Goal: Communication & Community: Participate in discussion

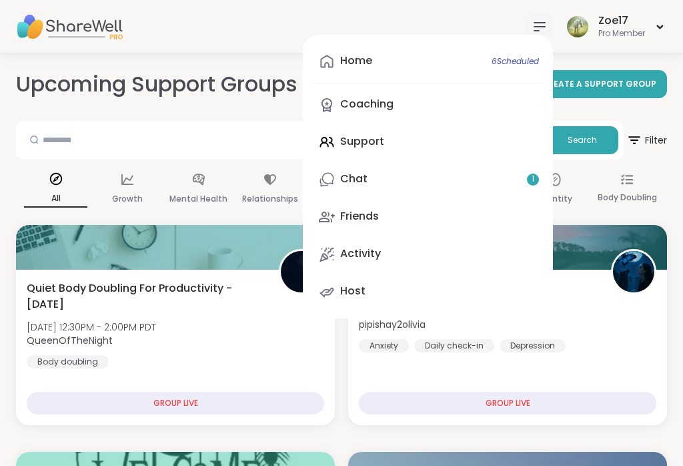
click at [350, 181] on div "Chat 1" at bounding box center [353, 178] width 27 height 15
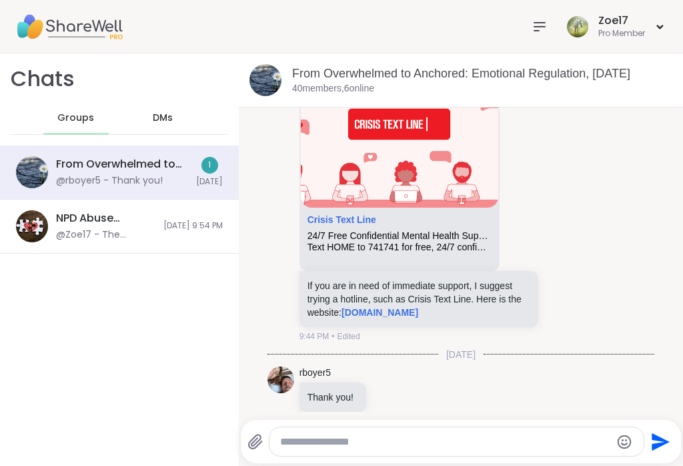
scroll to position [359, 0]
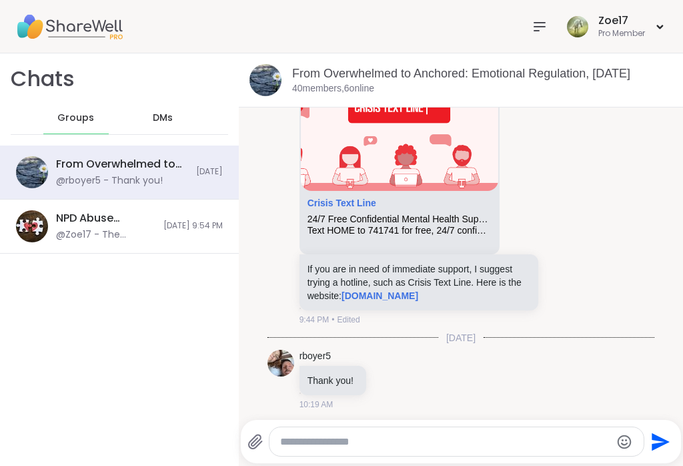
click at [546, 27] on nav at bounding box center [539, 26] width 27 height 27
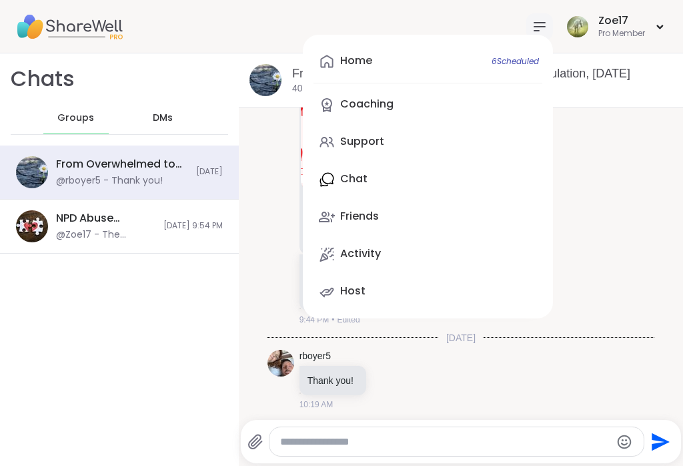
click at [353, 54] on div "Home 6 Scheduled" at bounding box center [356, 60] width 32 height 15
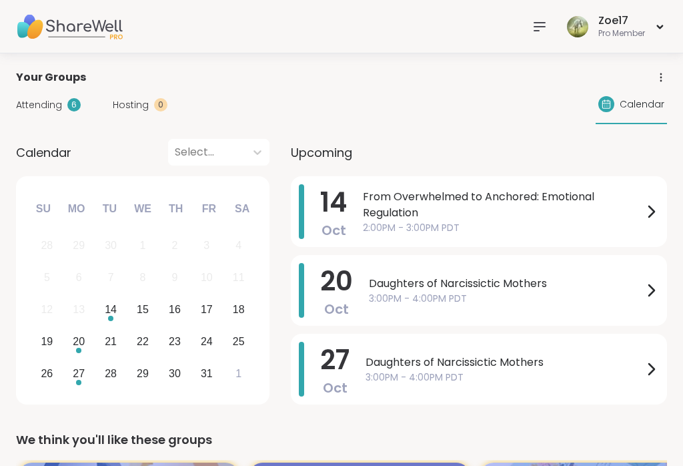
click at [394, 199] on span "From Overwhelmed to Anchored: Emotional Regulation" at bounding box center [503, 205] width 280 height 32
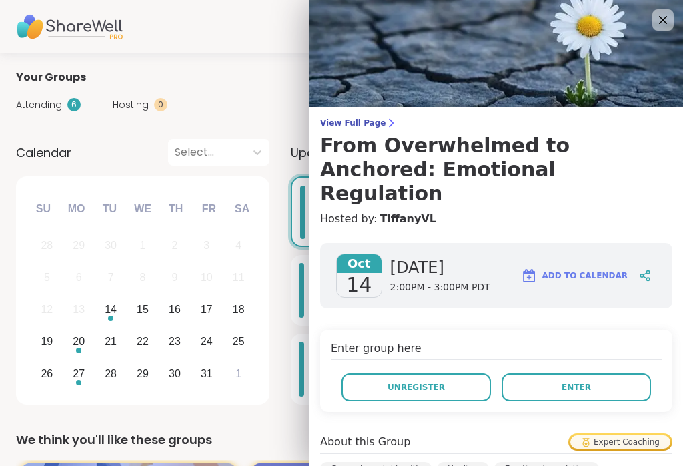
click at [582, 381] on span "Enter" at bounding box center [576, 387] width 29 height 12
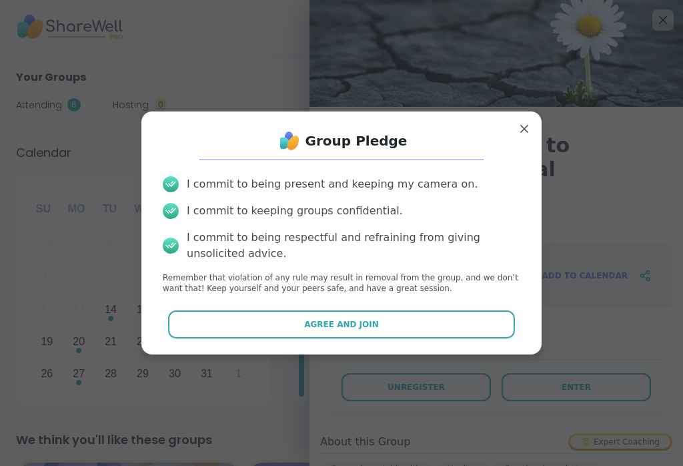
click at [335, 329] on span "Agree and Join" at bounding box center [341, 324] width 75 height 12
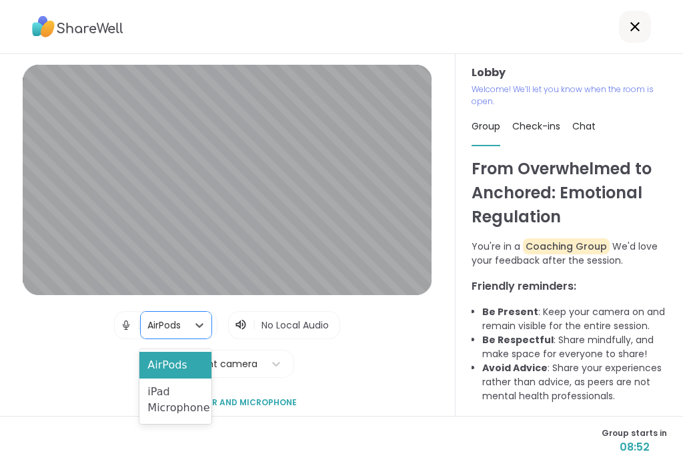
click at [157, 394] on div "iPad Microphone" at bounding box center [175, 399] width 72 height 43
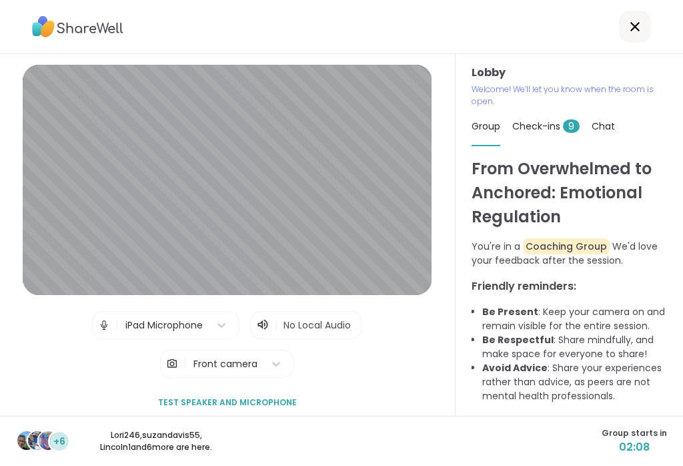
click at [61, 448] on div "+6" at bounding box center [59, 441] width 19 height 19
click at [157, 438] on p "Lori246 , suzandavis55 , Lincoln1 and 6 more are here." at bounding box center [155, 441] width 149 height 24
click at [549, 139] on div "Check-ins 9" at bounding box center [545, 125] width 67 height 37
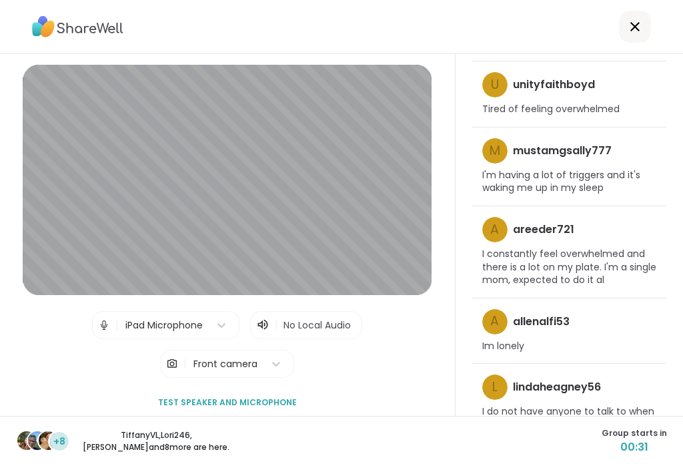
scroll to position [21, 0]
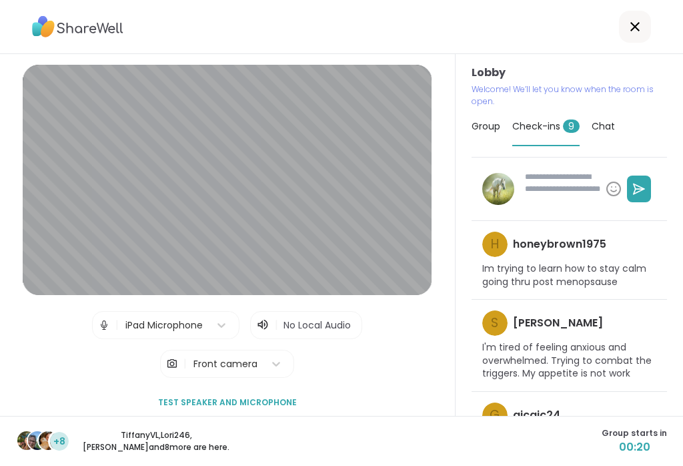
type textarea "*"
click at [611, 119] on span "Chat" at bounding box center [603, 125] width 23 height 13
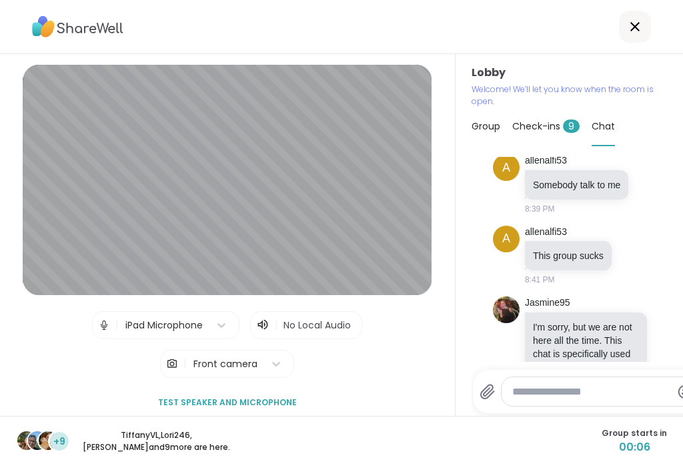
scroll to position [13, 0]
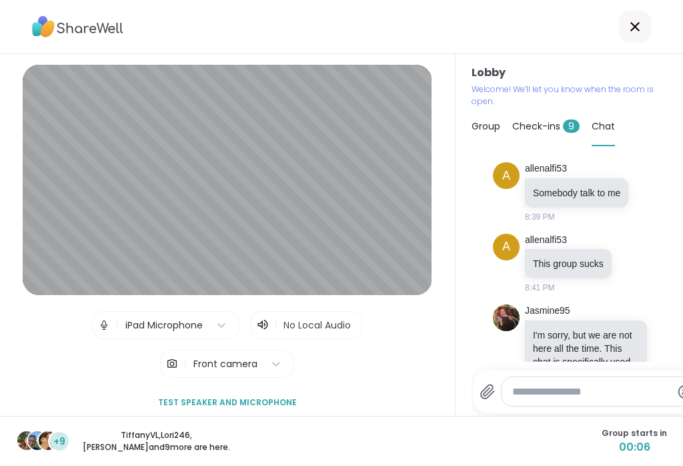
click at [490, 119] on span "Group" at bounding box center [486, 125] width 29 height 13
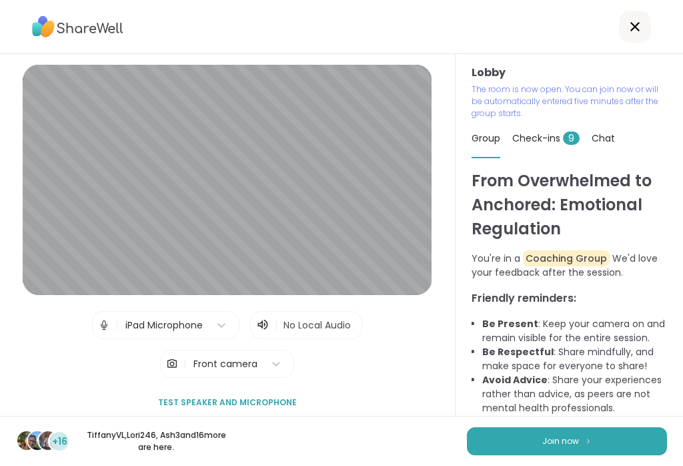
click at [585, 442] on img at bounding box center [588, 440] width 8 height 7
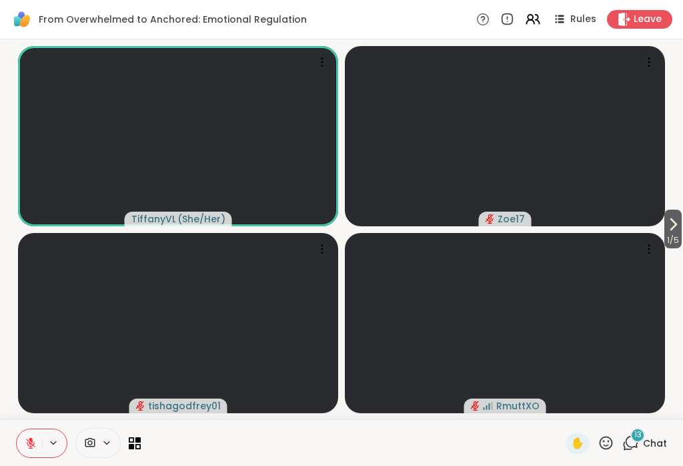
click at [652, 438] on span "Chat" at bounding box center [655, 442] width 24 height 13
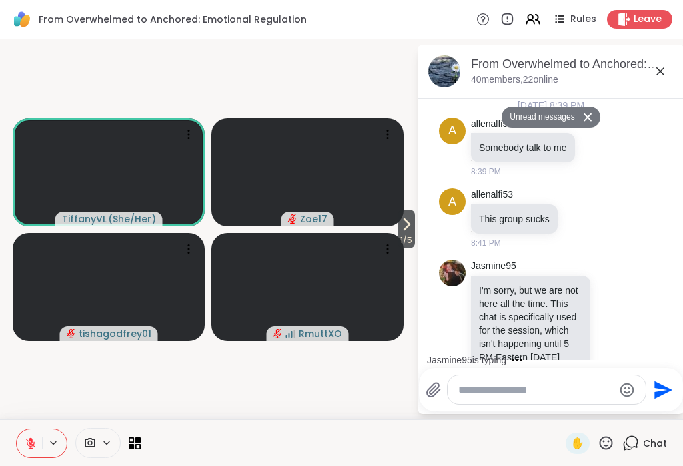
scroll to position [1673, 0]
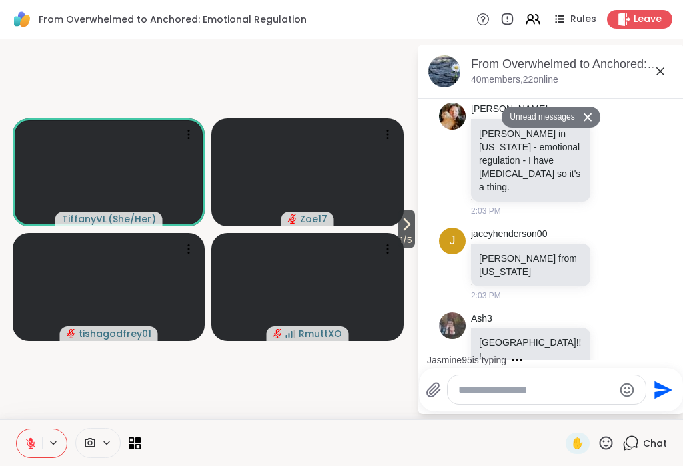
click at [575, 392] on textarea "Type your message" at bounding box center [535, 389] width 155 height 13
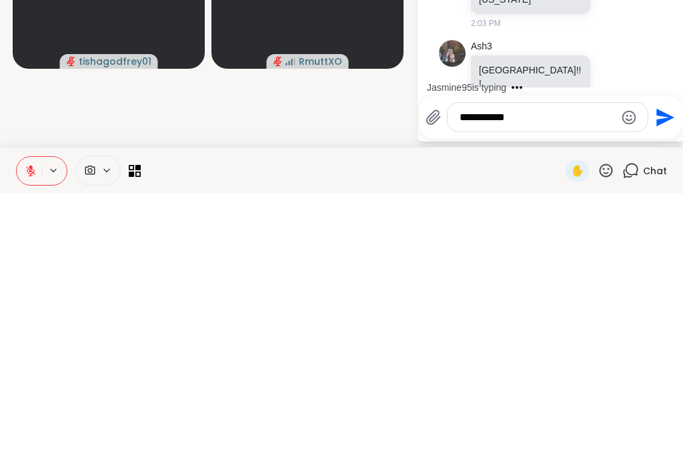
type textarea "**********"
click at [660, 379] on icon "Send" at bounding box center [663, 389] width 21 height 21
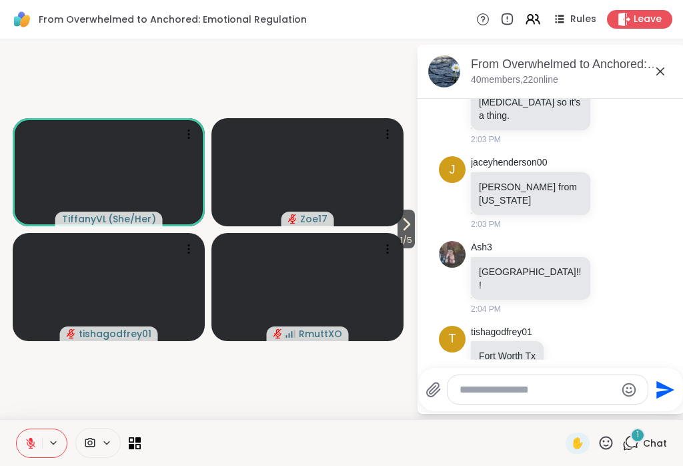
scroll to position [1903, 0]
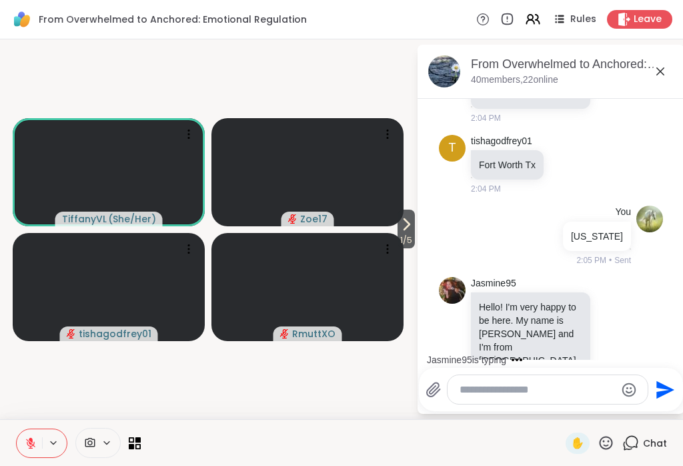
click at [409, 223] on icon at bounding box center [406, 224] width 16 height 16
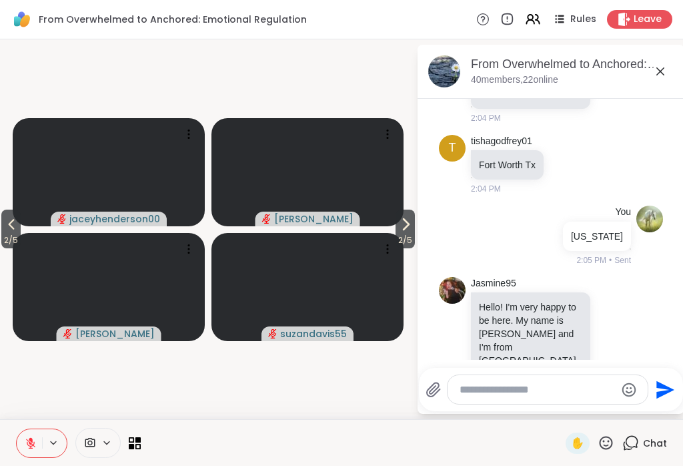
click at [414, 231] on button "2 / 5" at bounding box center [405, 228] width 19 height 39
click at [414, 232] on button "3 / 5" at bounding box center [405, 228] width 19 height 39
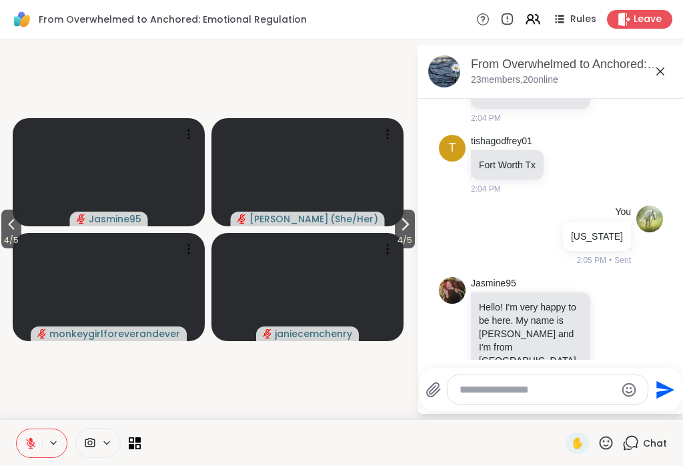
scroll to position [1974, 0]
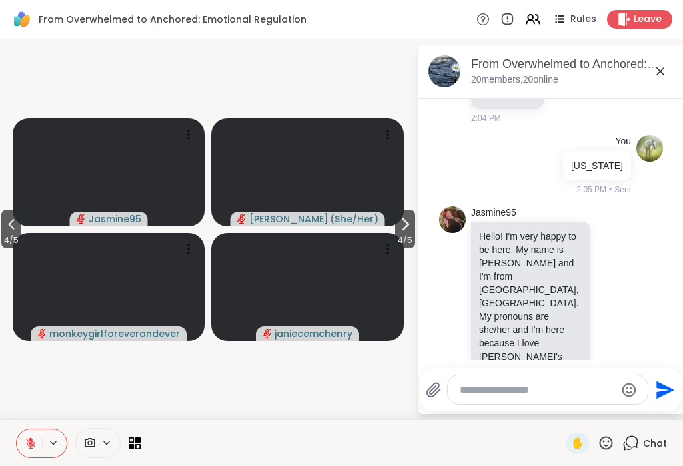
click at [9, 246] on span "4 / 5" at bounding box center [11, 240] width 20 height 16
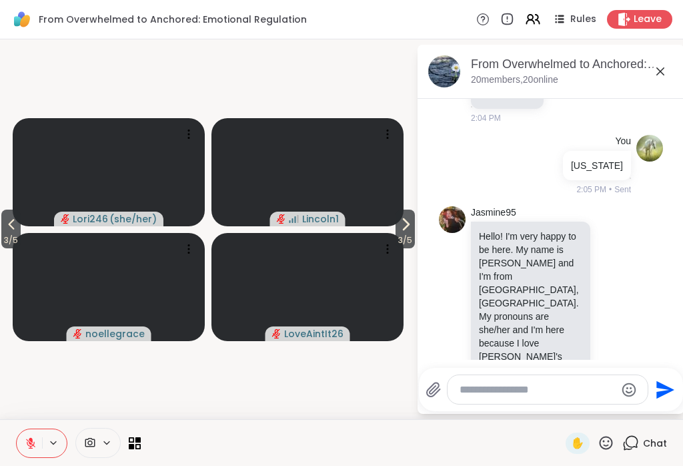
click at [19, 247] on span "3 / 5" at bounding box center [10, 240] width 19 height 16
click at [16, 244] on span "2 / 5" at bounding box center [10, 240] width 19 height 16
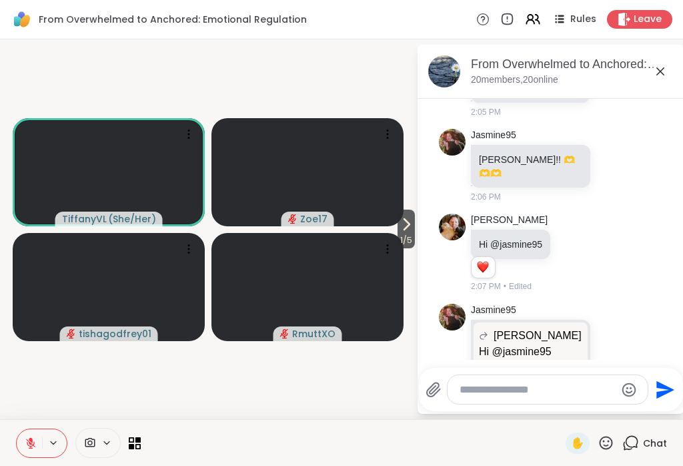
scroll to position [2352, 0]
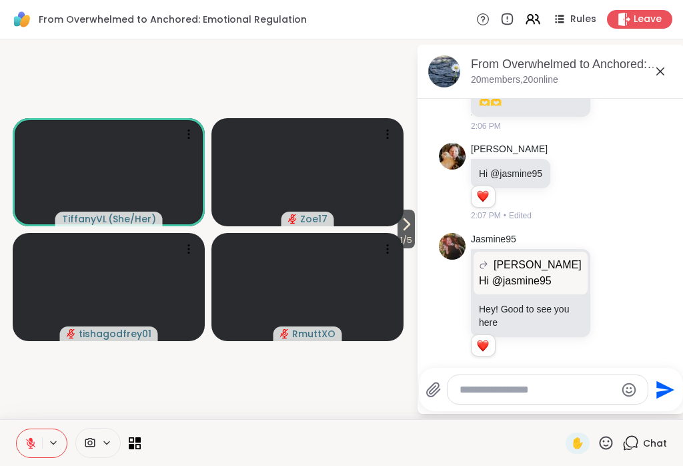
click at [517, 391] on textarea "Type your message" at bounding box center [537, 389] width 155 height 13
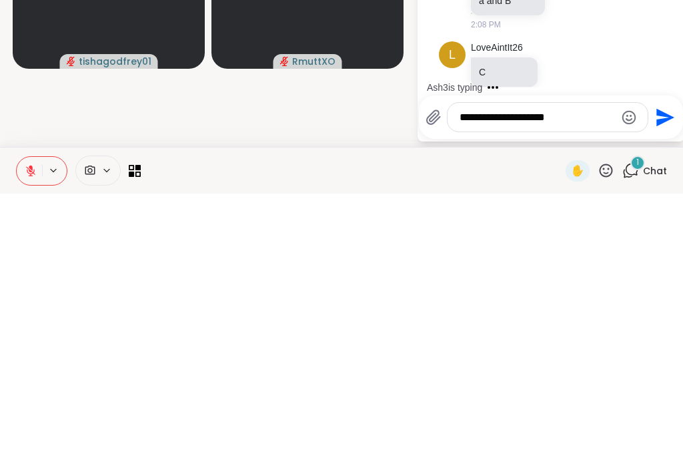
scroll to position [2989, 0]
type textarea "**********"
click at [656, 379] on icon "Send" at bounding box center [663, 389] width 21 height 21
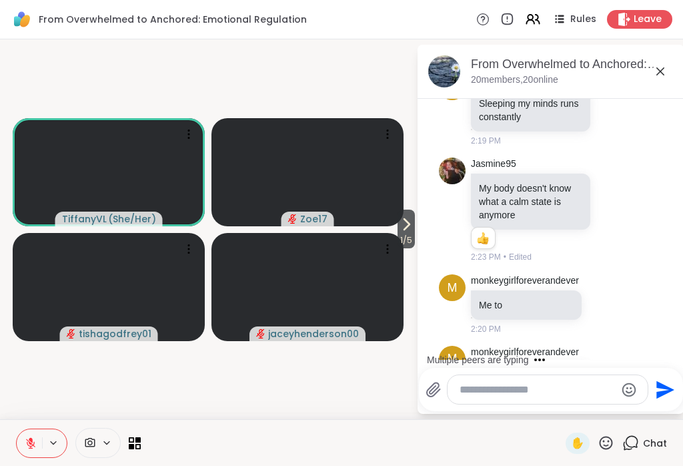
scroll to position [4136, 0]
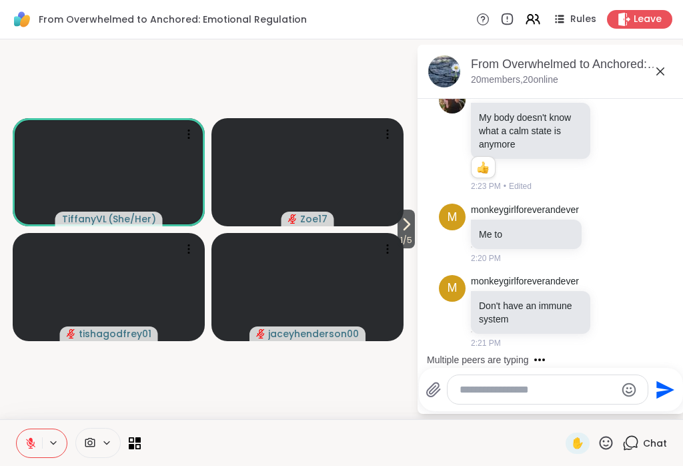
click at [520, 377] on div at bounding box center [548, 389] width 200 height 29
click at [512, 386] on textarea "Type your message" at bounding box center [537, 389] width 155 height 13
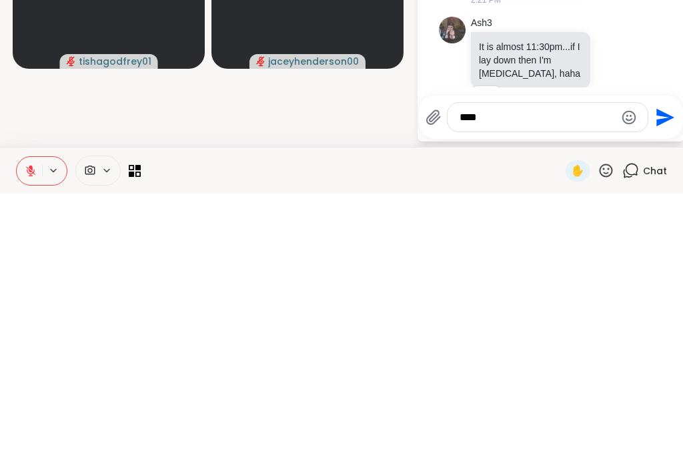
type textarea "****"
click at [658, 380] on icon "Send" at bounding box center [665, 389] width 18 height 18
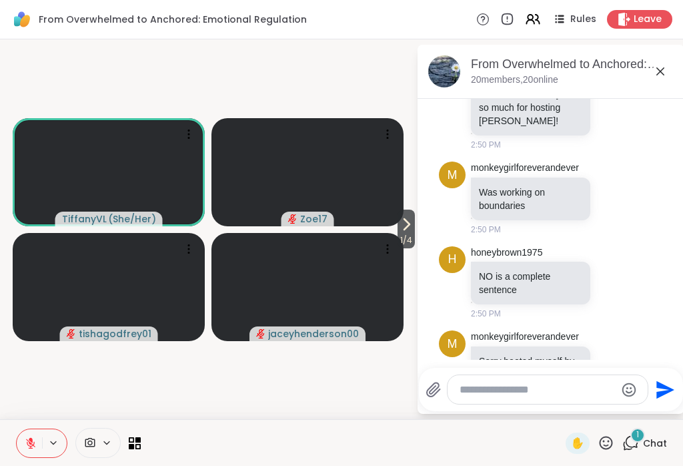
scroll to position [6362, 0]
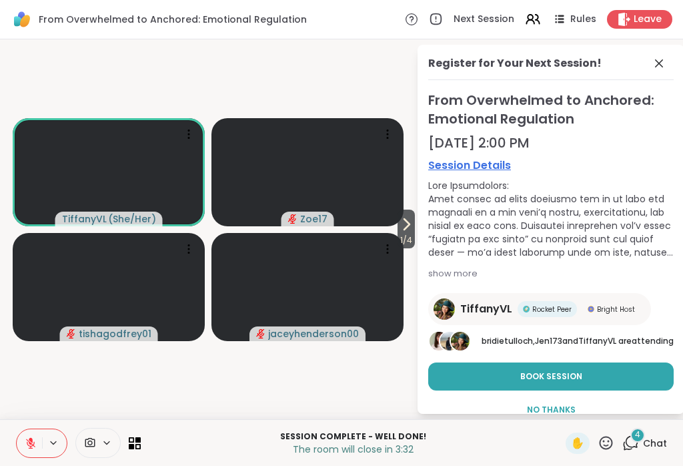
click at [640, 435] on span "4" at bounding box center [637, 434] width 5 height 11
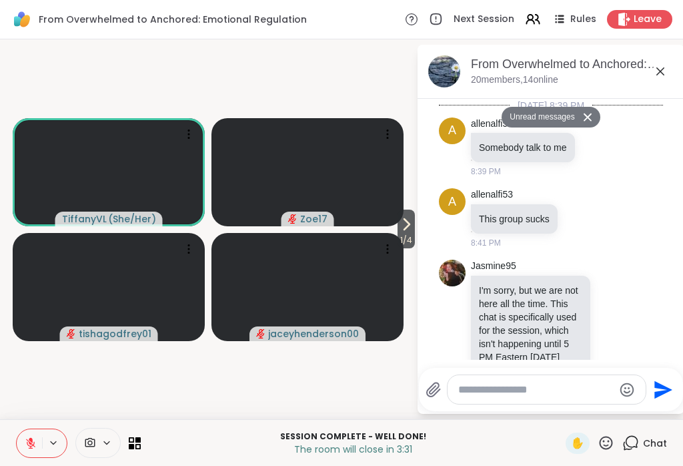
scroll to position [6792, 0]
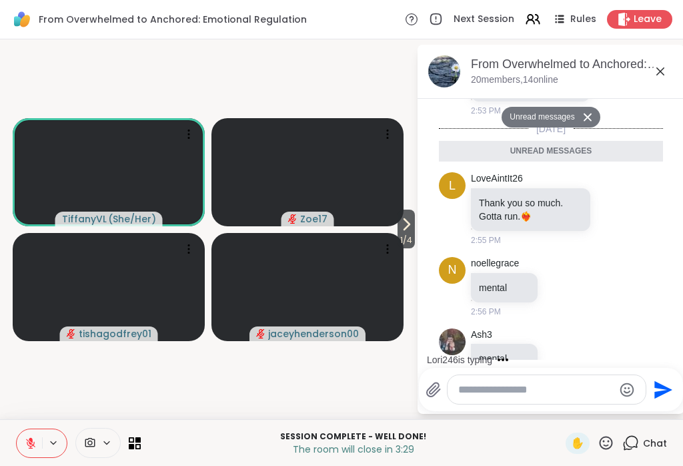
click at [568, 392] on textarea "Type your message" at bounding box center [535, 389] width 155 height 13
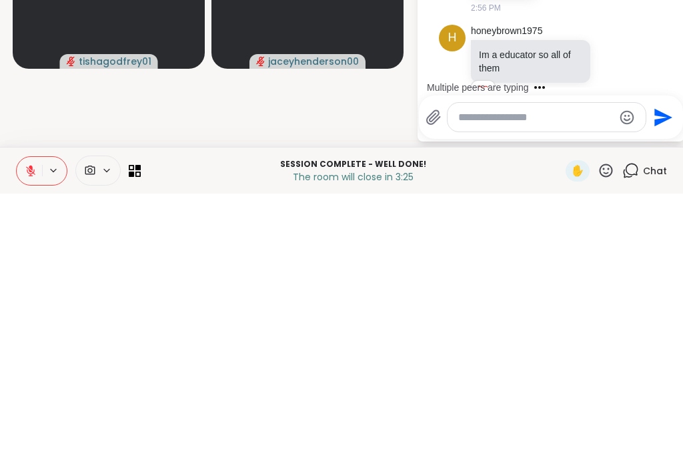
scroll to position [6832, 0]
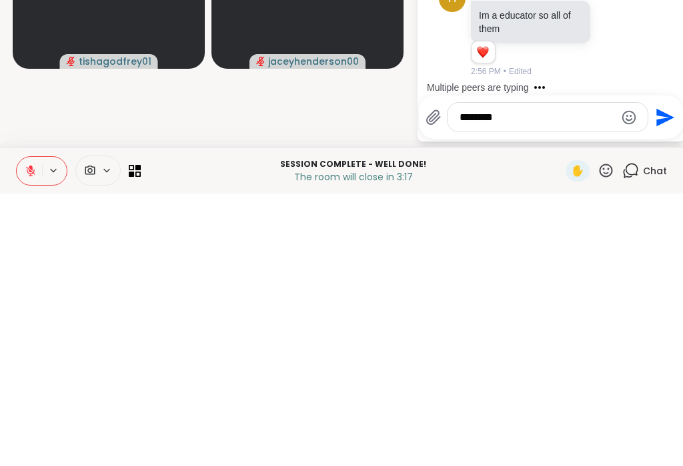
type textarea "********"
click at [660, 379] on icon "Send" at bounding box center [663, 389] width 21 height 21
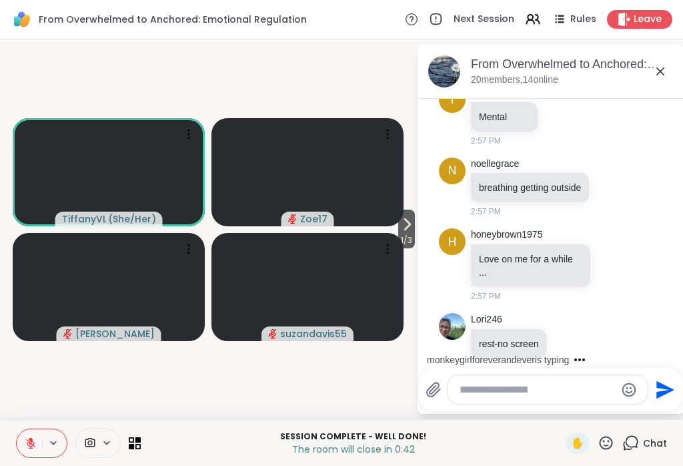
scroll to position [8043, 0]
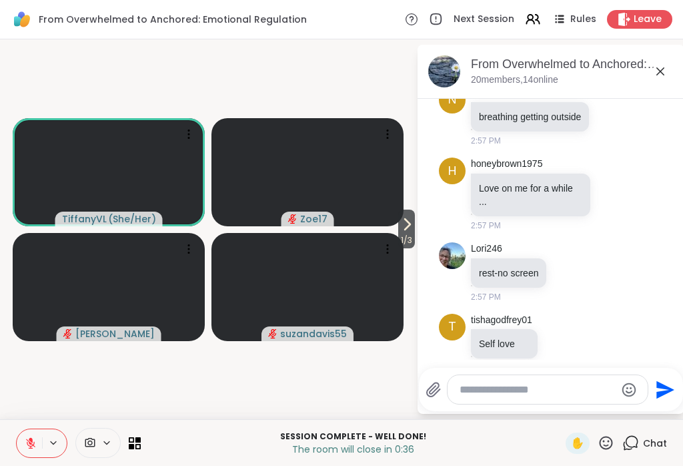
click at [604, 435] on icon at bounding box center [606, 442] width 17 height 17
click at [560, 400] on span "❤️" at bounding box center [566, 408] width 13 height 16
click at [643, 16] on span "Leave" at bounding box center [648, 19] width 28 height 13
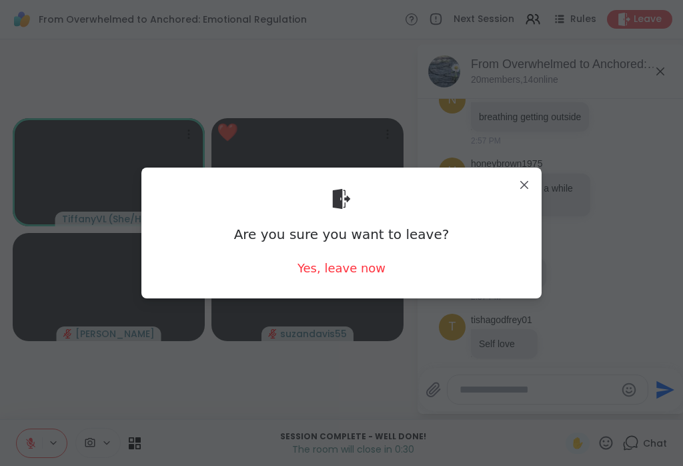
click at [348, 275] on div "Yes, leave now" at bounding box center [341, 267] width 88 height 17
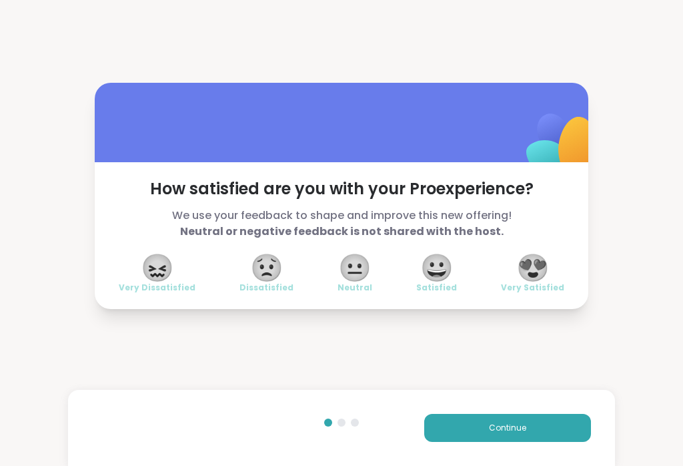
click at [496, 420] on button "Continue" at bounding box center [507, 428] width 167 height 28
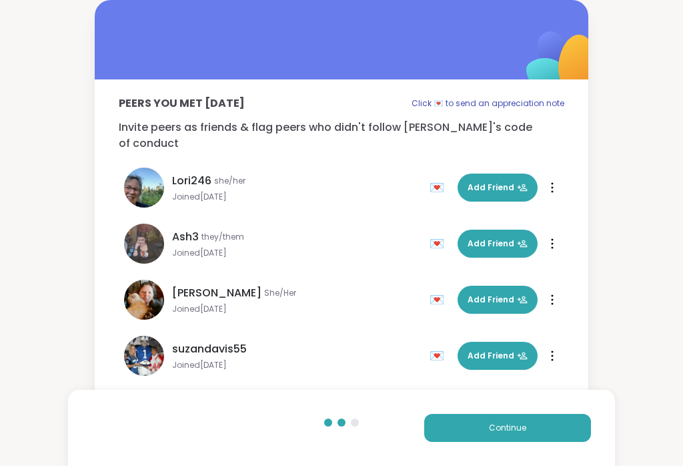
click at [507, 434] on button "Continue" at bounding box center [507, 428] width 167 height 28
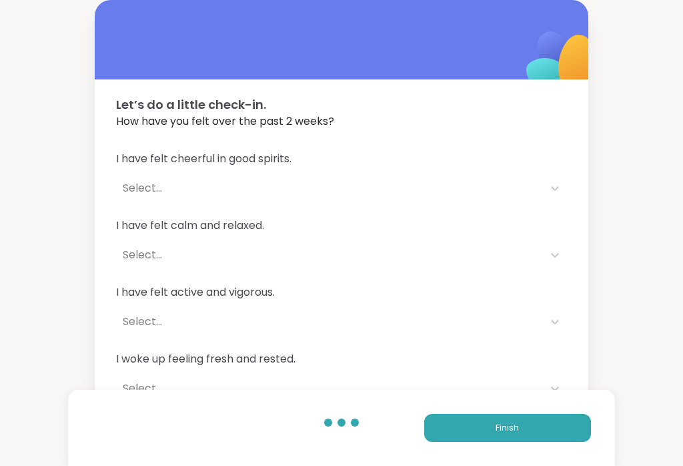
click at [511, 426] on span "Finish" at bounding box center [507, 428] width 23 height 12
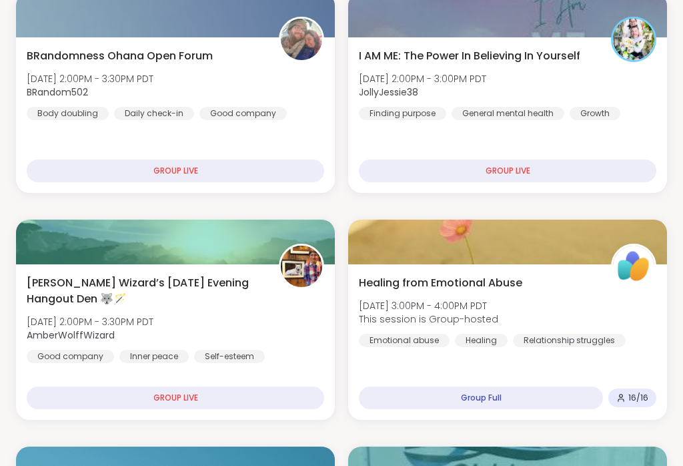
scroll to position [232, 0]
click at [544, 290] on div "Healing from Emotional Abuse [DATE] 3:00PM - 4:00PM PDT This session is Group-h…" at bounding box center [507, 311] width 297 height 72
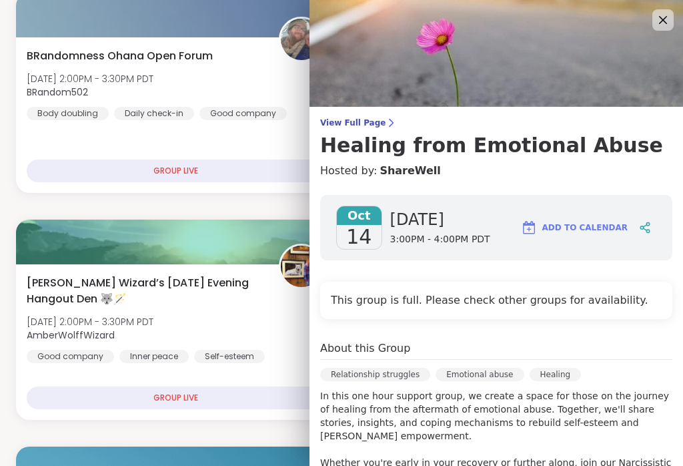
scroll to position [0, 0]
click at [663, 18] on icon at bounding box center [663, 20] width 16 height 16
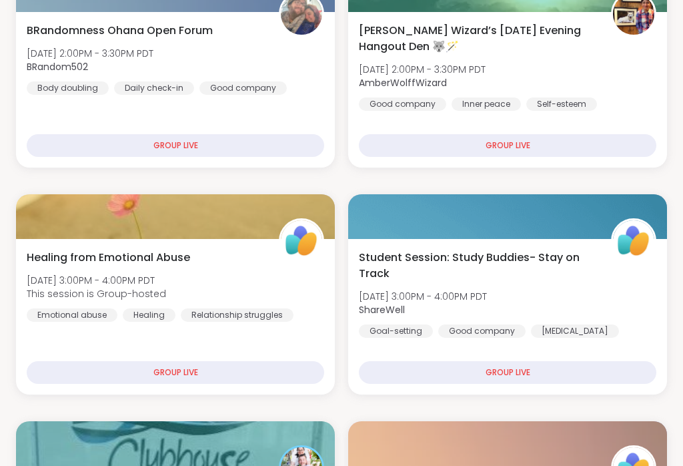
scroll to position [259, 0]
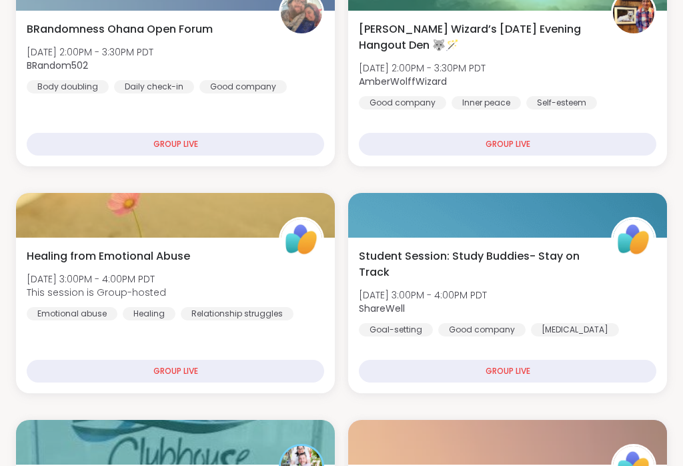
click at [67, 335] on div "Healing from Emotional Abuse Tue, Oct 14 | 3:00PM - 4:00PM PDT This session is …" at bounding box center [175, 314] width 319 height 155
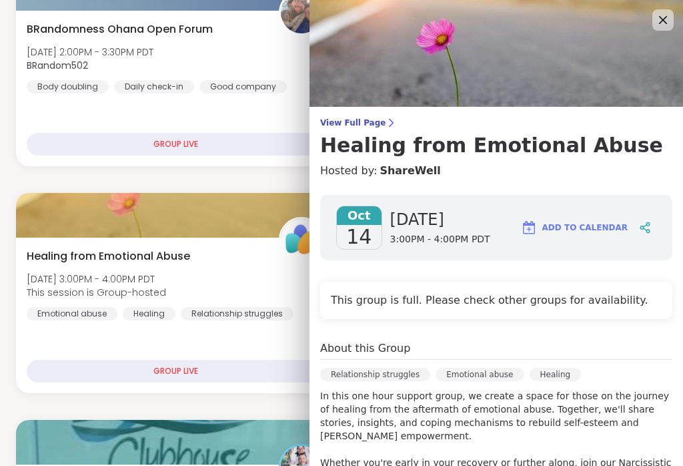
scroll to position [0, 0]
click at [665, 21] on icon at bounding box center [663, 20] width 8 height 8
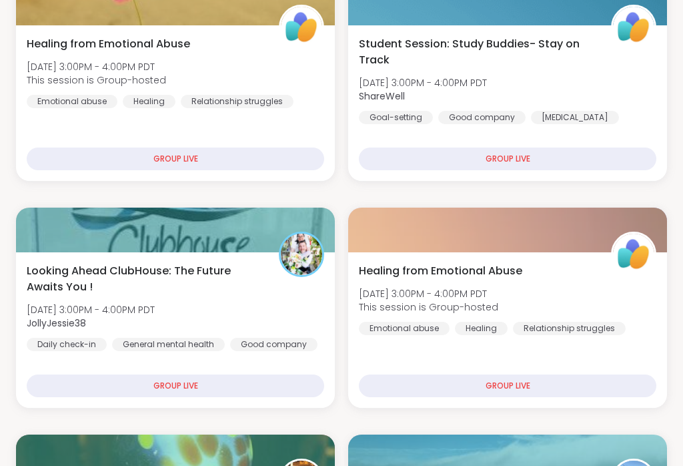
scroll to position [471, 0]
click at [616, 361] on div "Healing from Emotional Abuse Tue, Oct 14 | 3:00PM - 4:00PM PDT This session is …" at bounding box center [507, 329] width 319 height 155
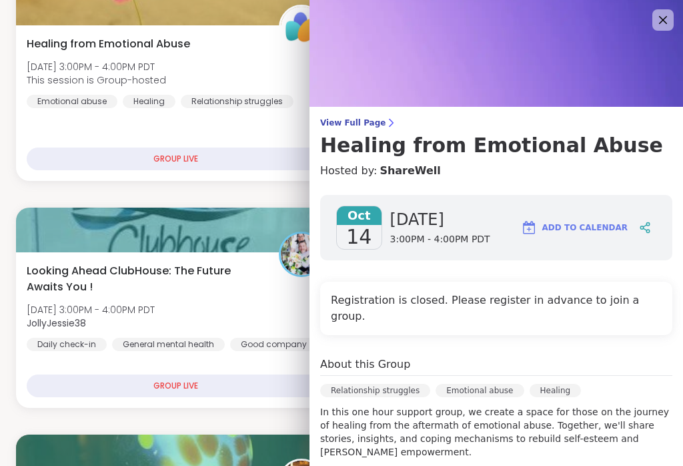
scroll to position [0, 0]
click at [662, 23] on icon at bounding box center [663, 20] width 16 height 16
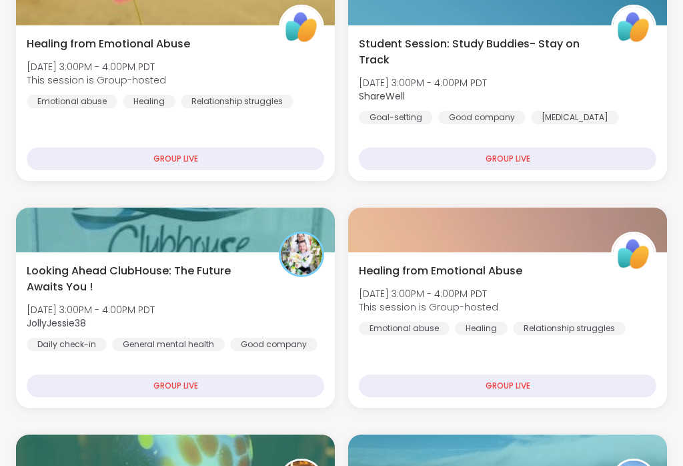
click at [63, 155] on div "GROUP LIVE" at bounding box center [175, 158] width 297 height 23
click at [45, 83] on span "This session is Group-hosted" at bounding box center [96, 79] width 139 height 13
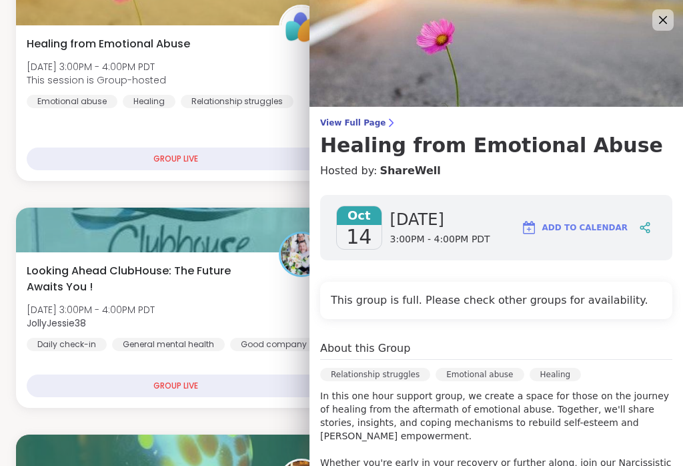
click at [659, 24] on icon at bounding box center [663, 20] width 8 height 8
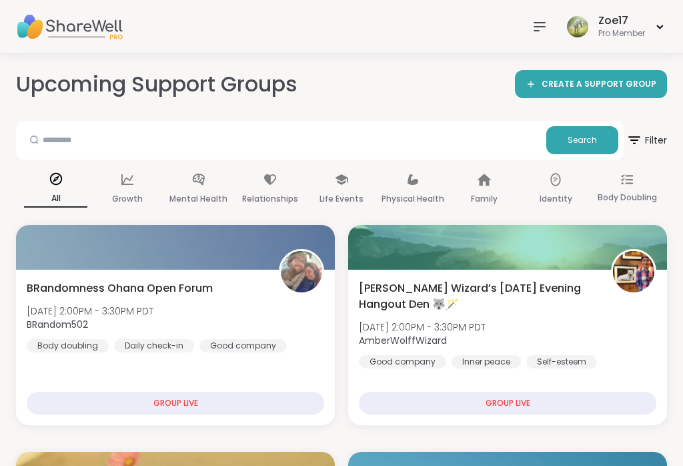
click at [542, 27] on icon at bounding box center [539, 27] width 11 height 8
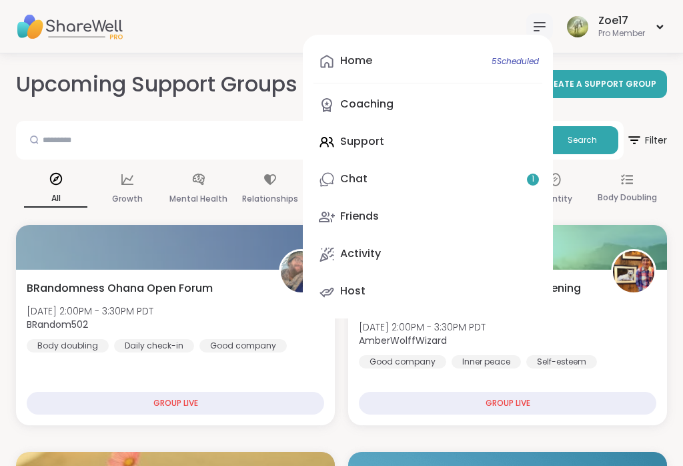
click at [365, 142] on div "Home 5 Scheduled Coaching Support Chat 1 Friends Activity Host" at bounding box center [428, 176] width 250 height 283
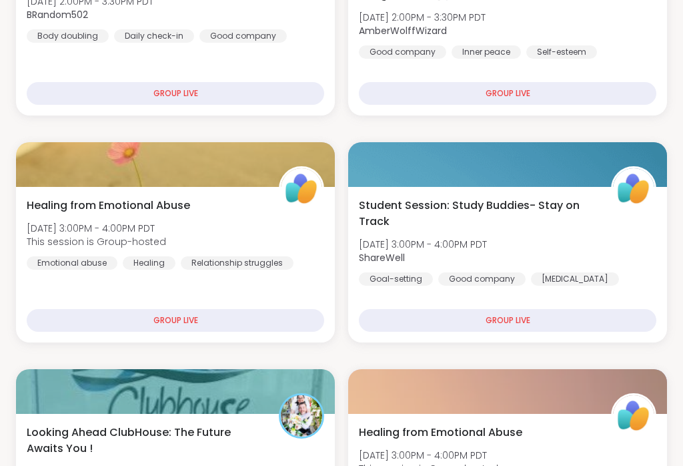
scroll to position [322, 0]
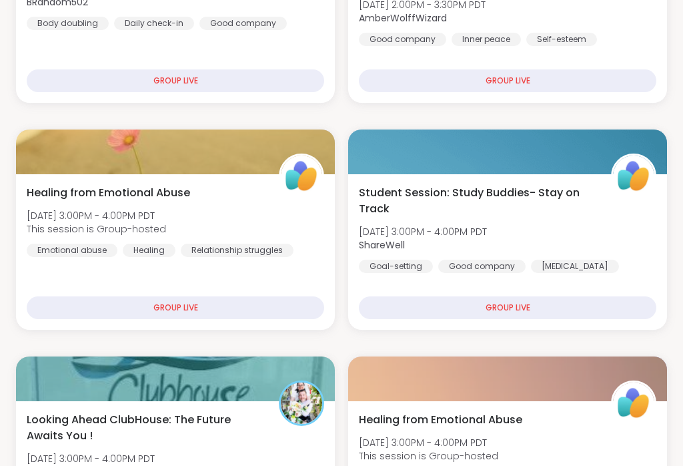
click at [239, 305] on div "GROUP LIVE" at bounding box center [175, 307] width 297 height 23
click at [174, 303] on div "GROUP LIVE" at bounding box center [175, 307] width 297 height 23
click at [161, 193] on span "Healing from Emotional Abuse" at bounding box center [108, 193] width 163 height 16
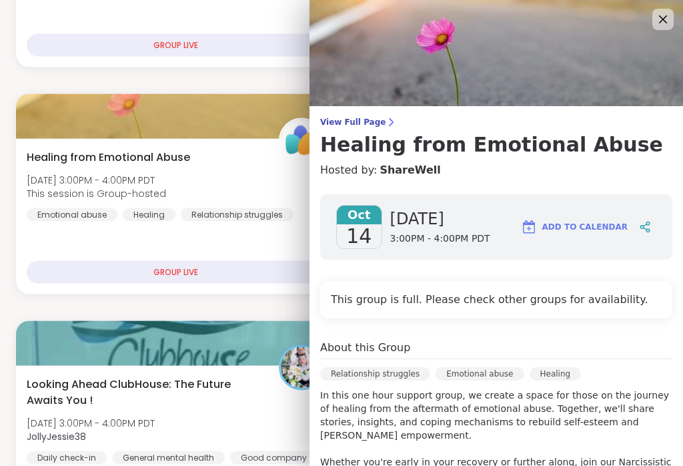
scroll to position [358, 0]
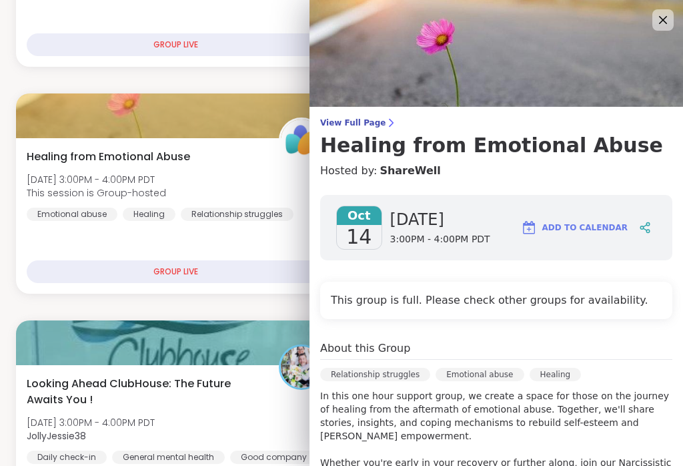
click at [658, 23] on icon at bounding box center [663, 20] width 16 height 16
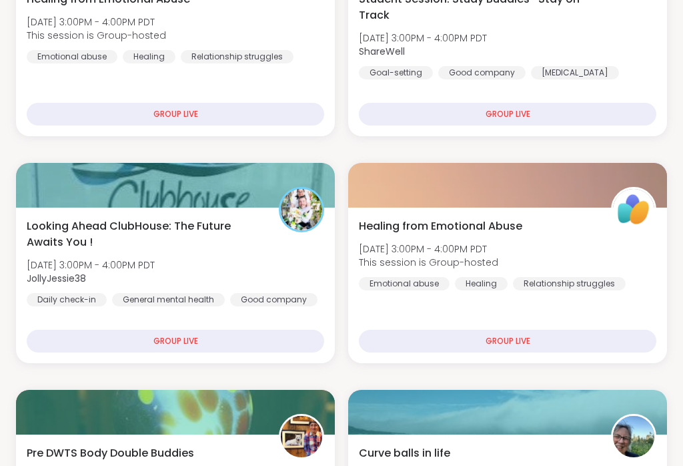
scroll to position [518, 0]
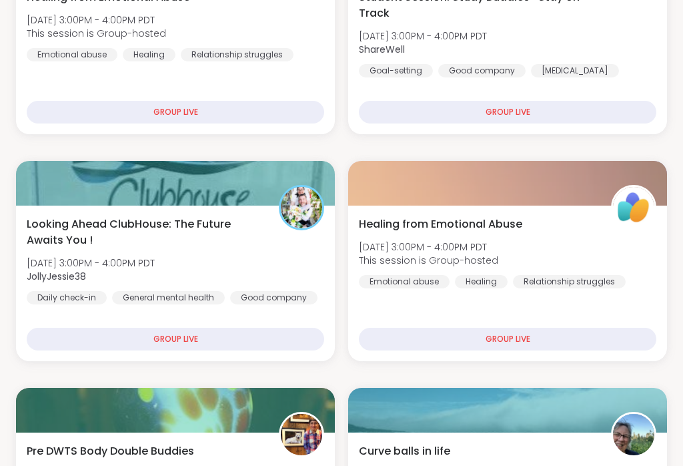
click at [616, 301] on div "Healing from Emotional Abuse Tue, Oct 14 | 3:00PM - 4:00PM PDT This session is …" at bounding box center [507, 282] width 319 height 155
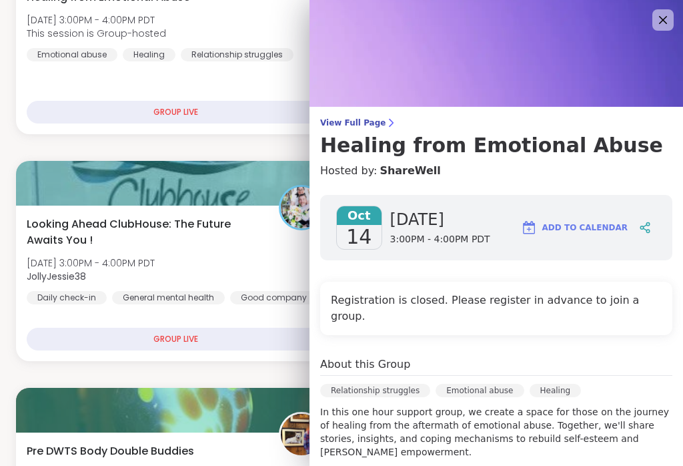
scroll to position [0, 0]
click at [656, 19] on icon at bounding box center [663, 20] width 16 height 16
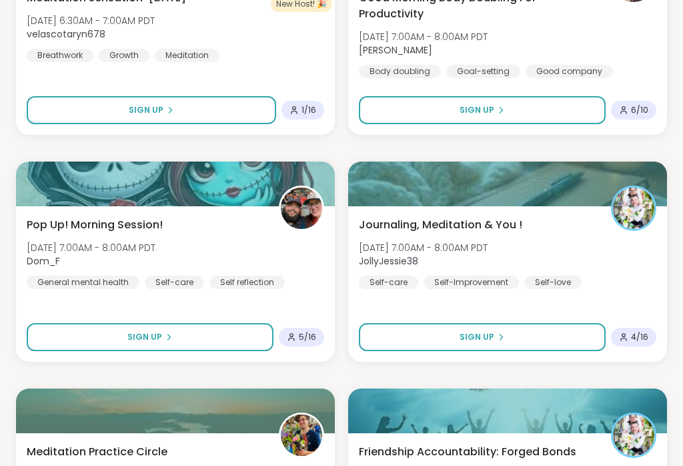
scroll to position [3692, 0]
